Goal: Task Accomplishment & Management: Complete application form

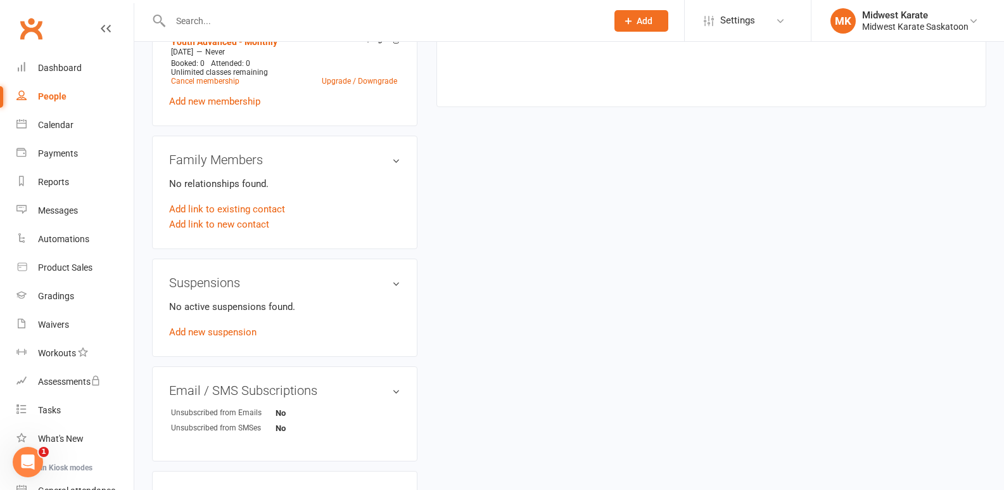
scroll to position [697, 0]
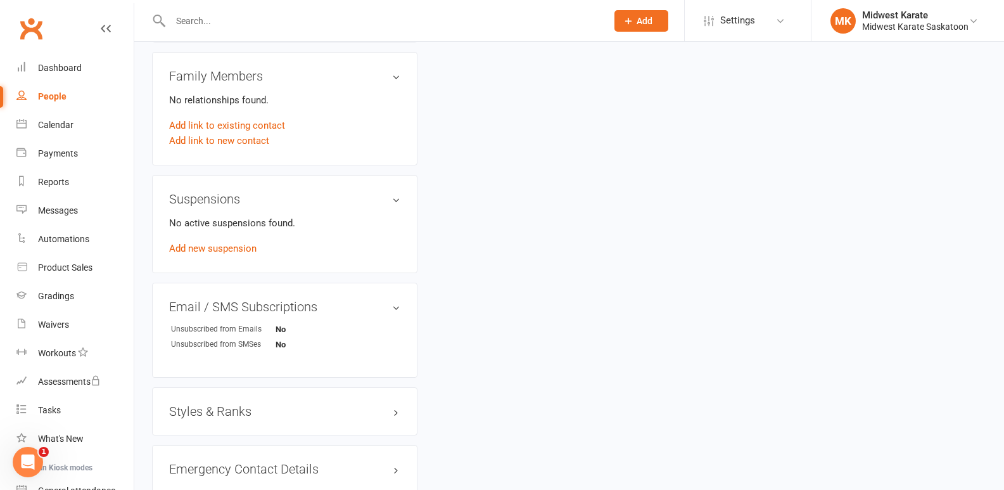
click at [395, 197] on h3 "Suspensions" at bounding box center [284, 199] width 231 height 14
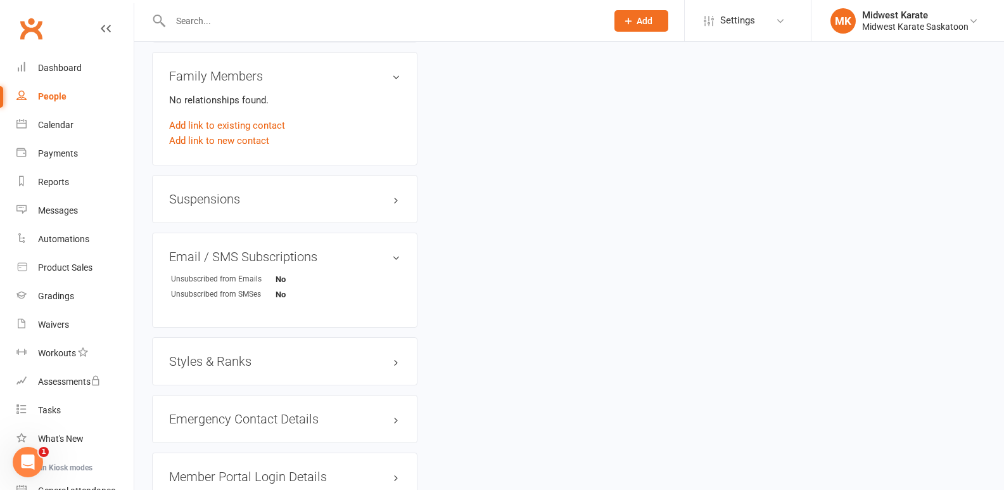
click at [400, 198] on div "Suspensions" at bounding box center [284, 199] width 265 height 48
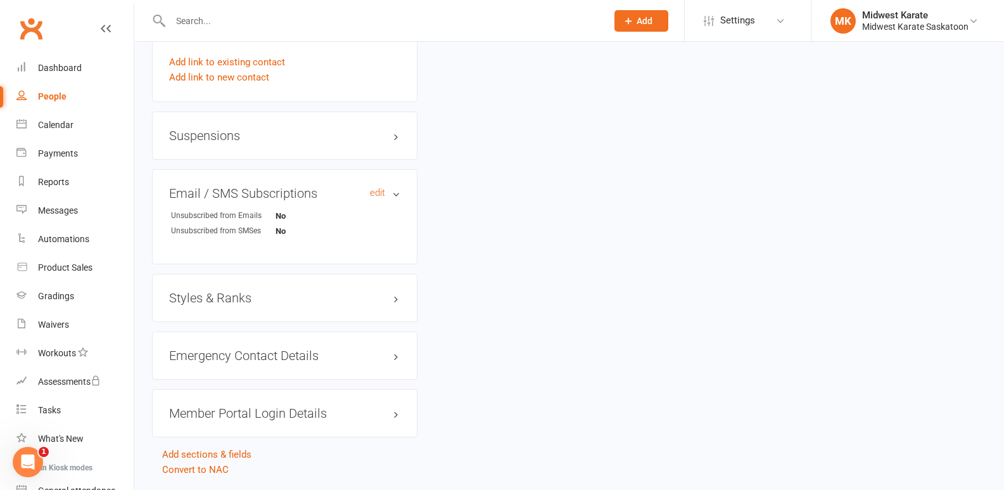
click at [395, 191] on h3 "Email / SMS Subscriptions edit" at bounding box center [284, 193] width 231 height 14
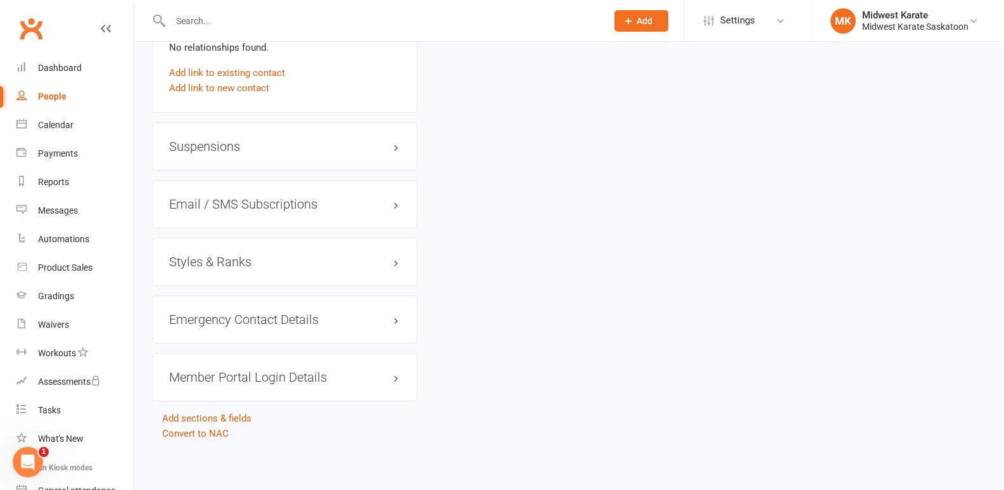
click at [248, 143] on h3 "Suspensions" at bounding box center [284, 146] width 231 height 14
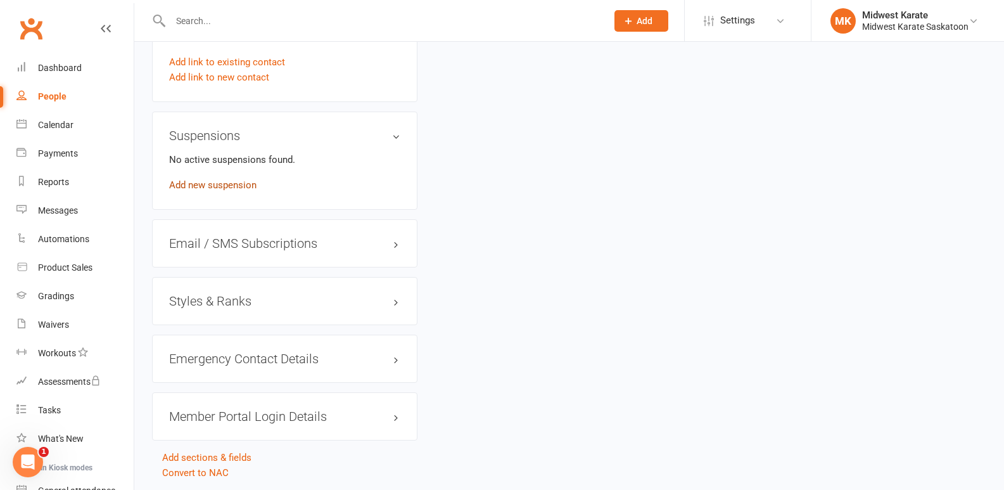
click at [223, 184] on link "Add new suspension" at bounding box center [212, 184] width 87 height 11
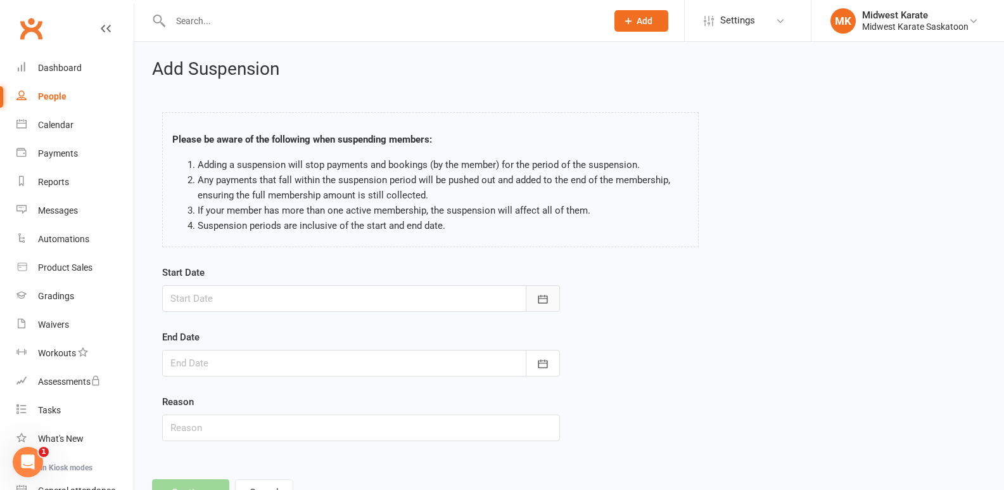
click at [545, 300] on icon "button" at bounding box center [543, 299] width 13 height 13
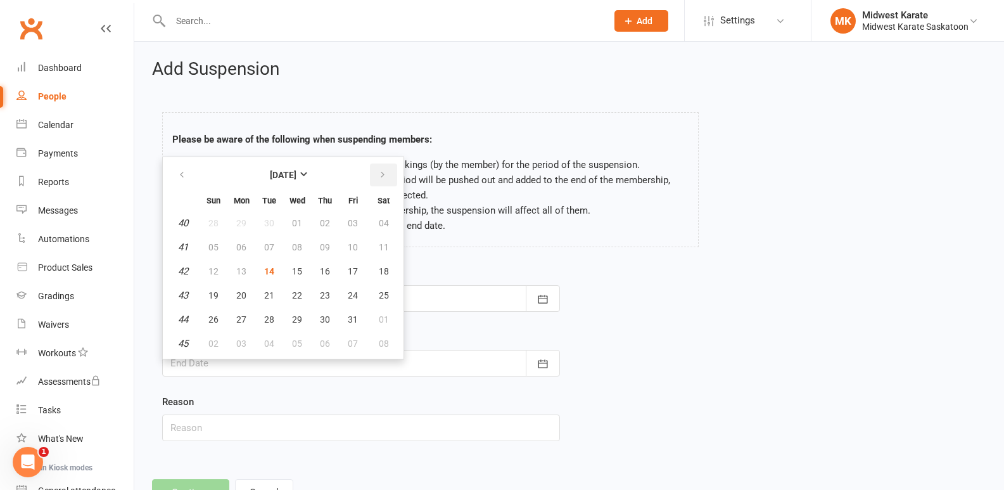
click at [385, 174] on icon "button" at bounding box center [382, 175] width 9 height 10
click at [242, 221] on span "01" at bounding box center [241, 223] width 10 height 10
type input "[DATE]"
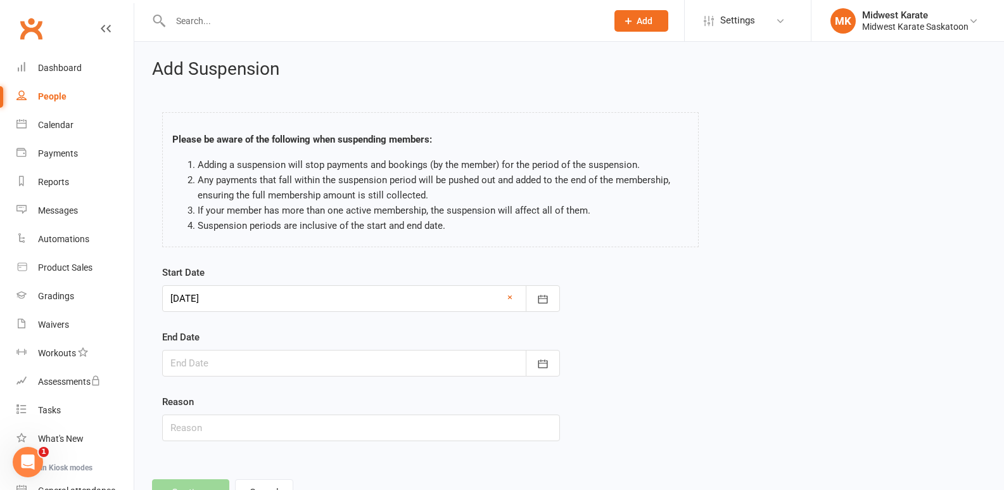
scroll to position [52, 0]
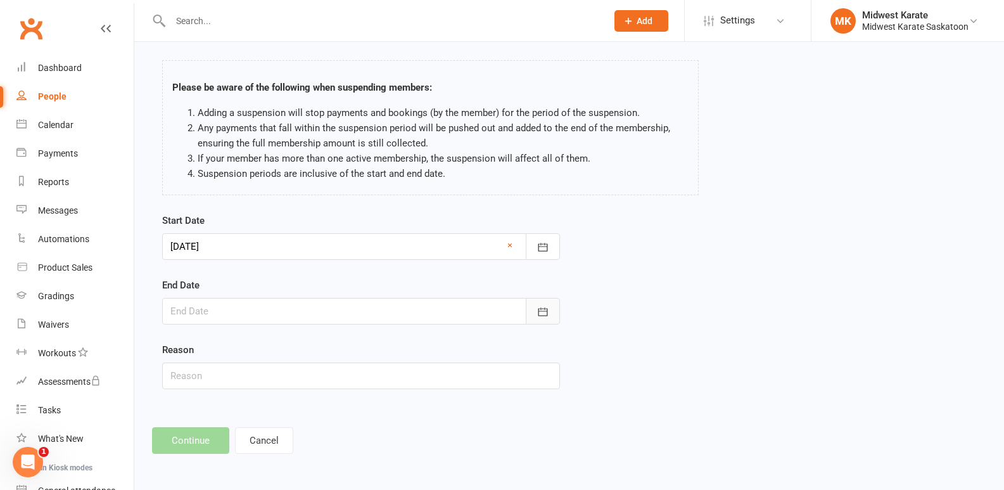
click at [548, 308] on icon "button" at bounding box center [543, 311] width 13 height 13
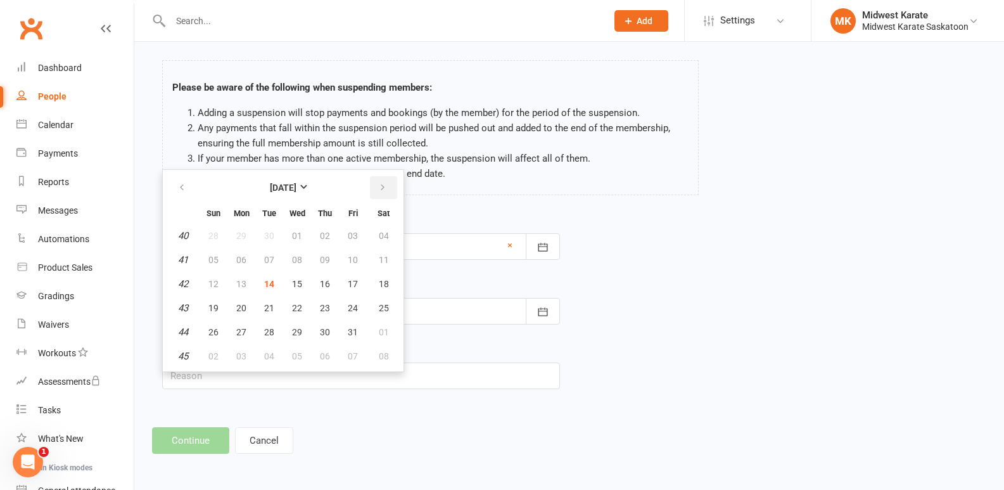
click at [384, 184] on icon "button" at bounding box center [382, 187] width 9 height 10
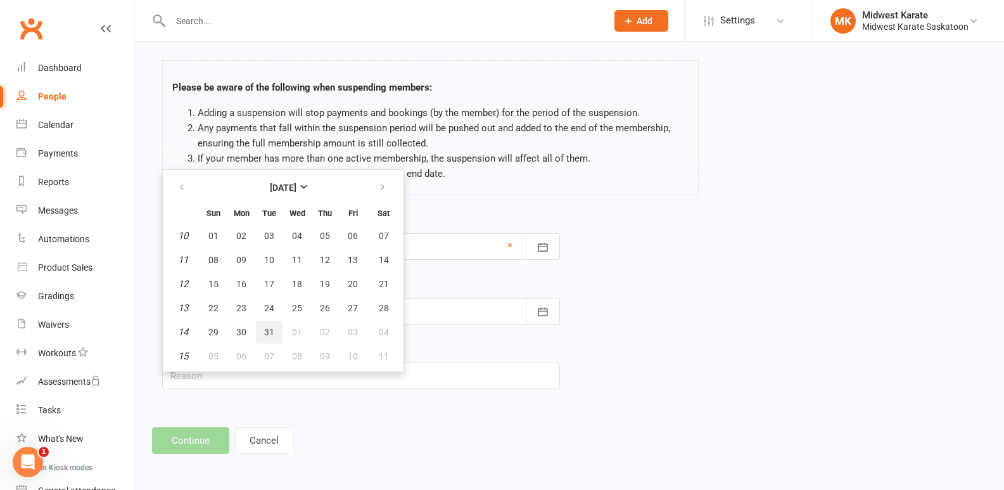
click at [268, 329] on span "31" at bounding box center [269, 332] width 10 height 10
type input "[DATE]"
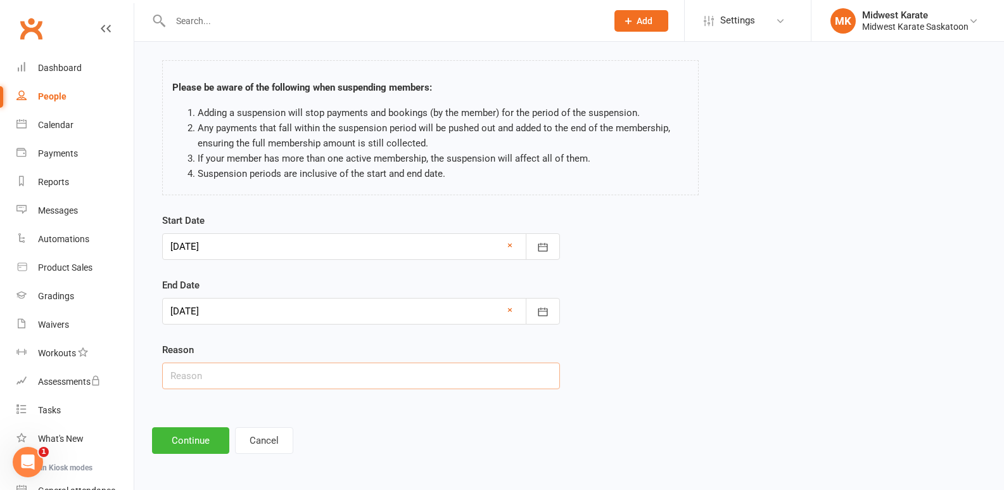
click at [179, 375] on input "text" at bounding box center [361, 375] width 398 height 27
type input "other sports"
click at [61, 68] on div "Dashboard" at bounding box center [60, 68] width 44 height 10
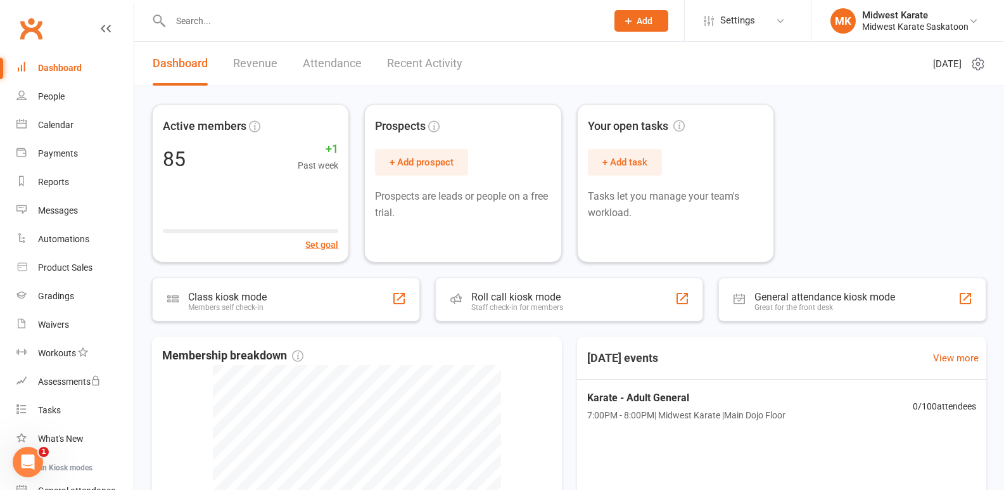
click at [215, 27] on input "text" at bounding box center [382, 21] width 431 height 18
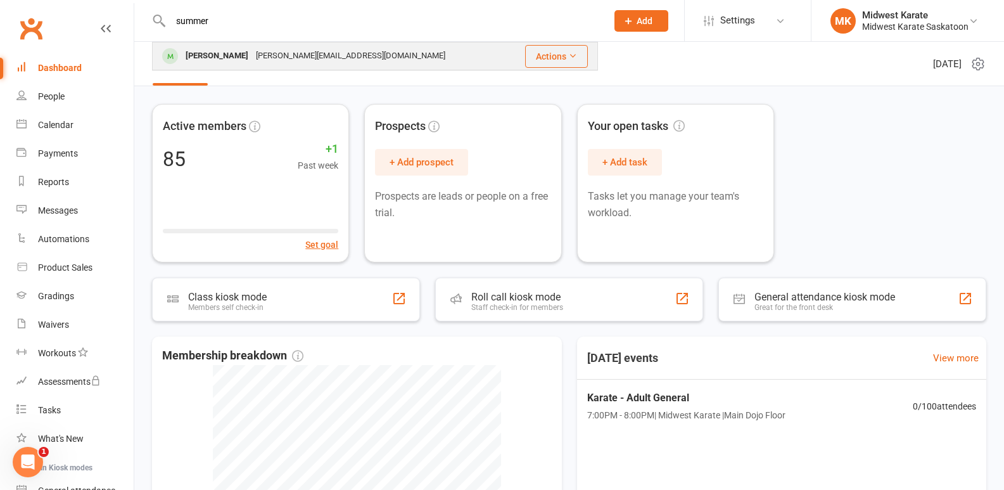
type input "summer"
click at [241, 58] on div "[PERSON_NAME]" at bounding box center [217, 56] width 70 height 18
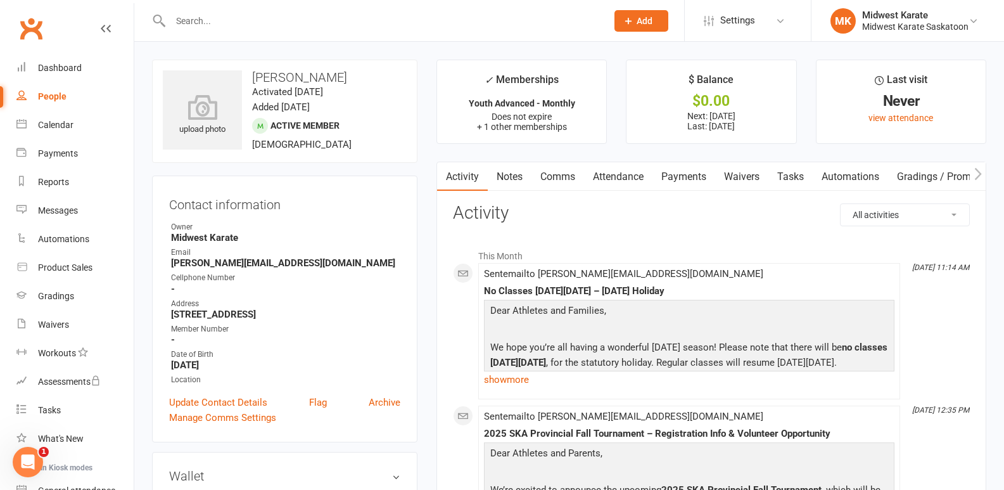
click at [681, 175] on link "Payments" at bounding box center [684, 176] width 63 height 29
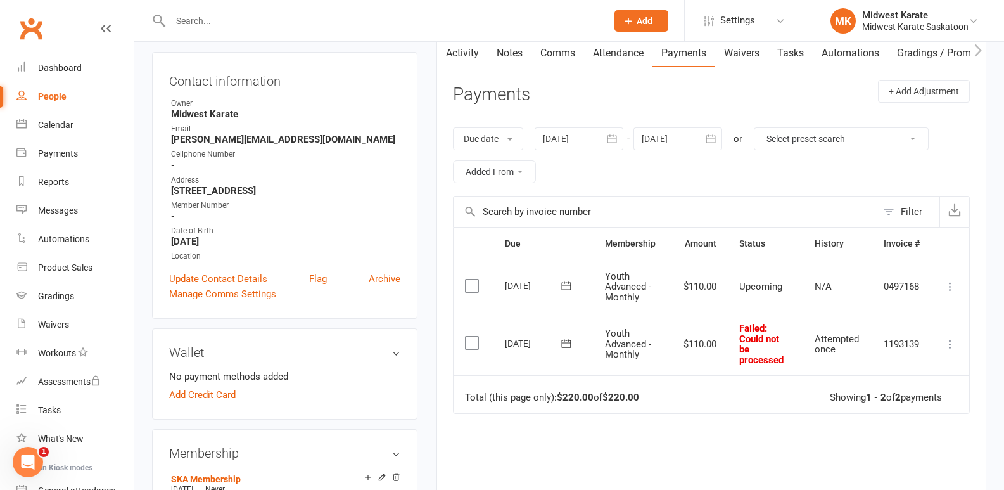
scroll to position [127, 0]
